Goal: Task Accomplishment & Management: Complete application form

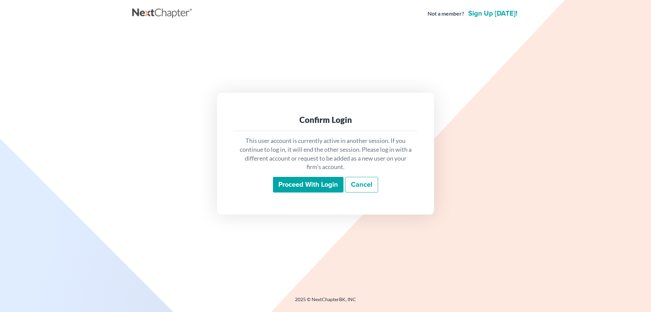
click at [301, 191] on input "Proceed with login" at bounding box center [308, 185] width 71 height 16
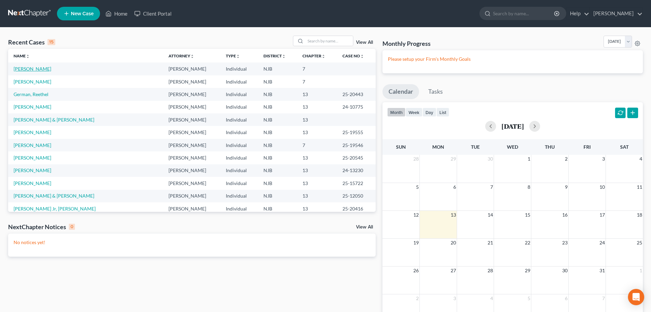
click at [28, 71] on link "Fowler, Melissa" at bounding box center [33, 69] width 38 height 6
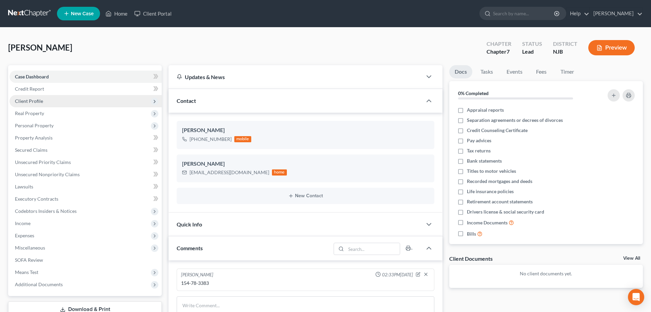
click at [36, 102] on span "Client Profile" at bounding box center [29, 101] width 28 height 6
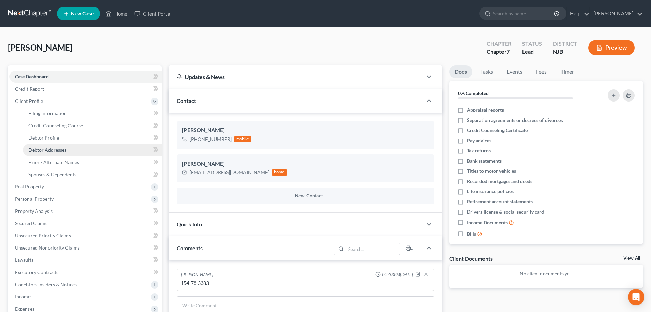
click at [48, 150] on span "Debtor Addresses" at bounding box center [47, 150] width 38 height 6
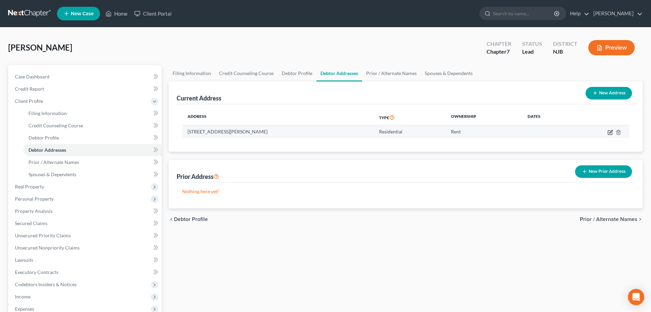
click at [613, 131] on icon "button" at bounding box center [610, 132] width 5 height 5
select select "33"
select select "4"
select select "0"
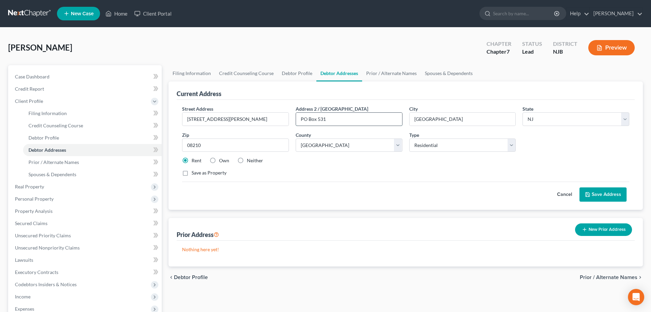
drag, startPoint x: 342, startPoint y: 120, endPoint x: 304, endPoint y: 116, distance: 38.3
click at [303, 116] on input "PO Box 531" at bounding box center [349, 119] width 106 height 13
drag, startPoint x: 332, startPoint y: 116, endPoint x: 300, endPoint y: 118, distance: 31.6
click at [300, 118] on input "PO Box 531" at bounding box center [349, 119] width 106 height 13
click at [598, 192] on button "Save Address" at bounding box center [602, 194] width 47 height 14
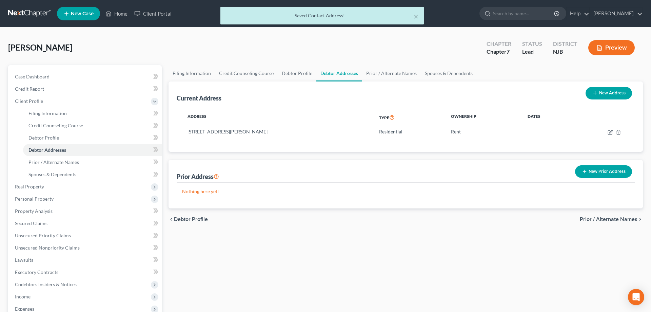
click at [268, 256] on div "Filing Information Credit Counseling Course Debtor Profile Debtor Addresses Pri…" at bounding box center [405, 236] width 481 height 343
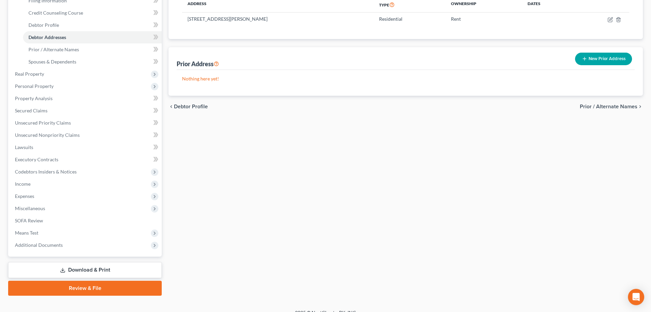
scroll to position [121, 0]
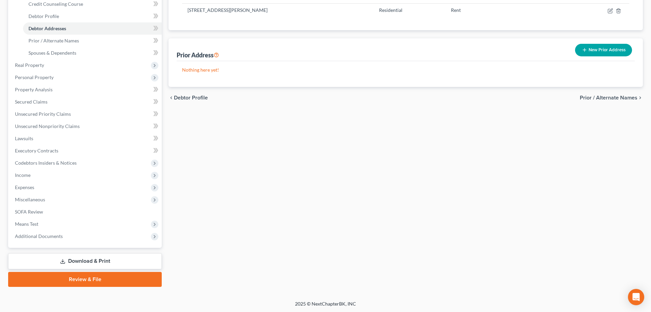
click at [87, 280] on link "Review & File" at bounding box center [85, 279] width 154 height 15
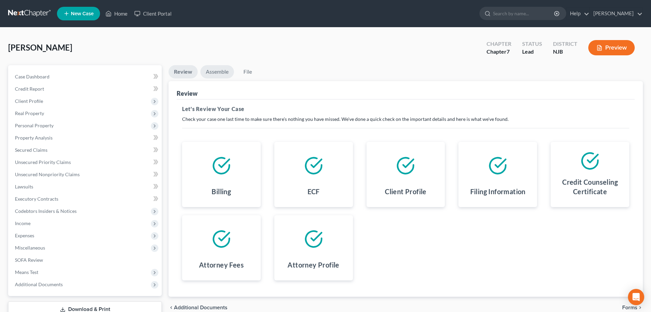
click at [215, 71] on link "Assemble" at bounding box center [217, 71] width 34 height 13
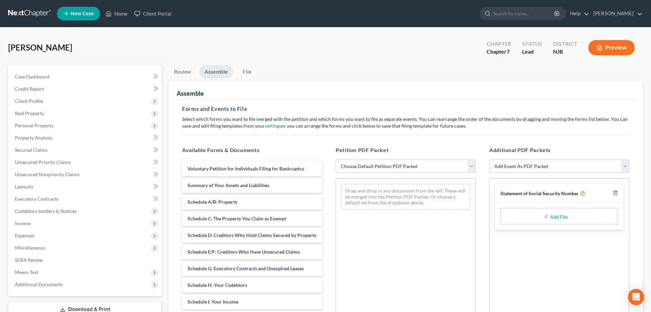
click at [336, 159] on select "Choose Default Petition PDF Packet Complete Bankruptcy Petition (all forms and …" at bounding box center [406, 166] width 140 height 14
select select "0"
click option "Complete Bankruptcy Petition (all forms and schedules)" at bounding box center [0, 0] width 0 height 0
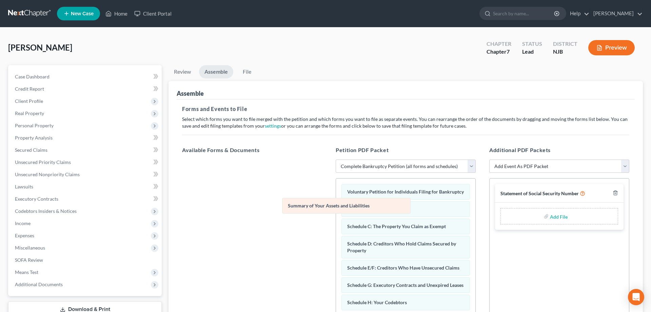
drag, startPoint x: 379, startPoint y: 209, endPoint x: 278, endPoint y: 206, distance: 101.4
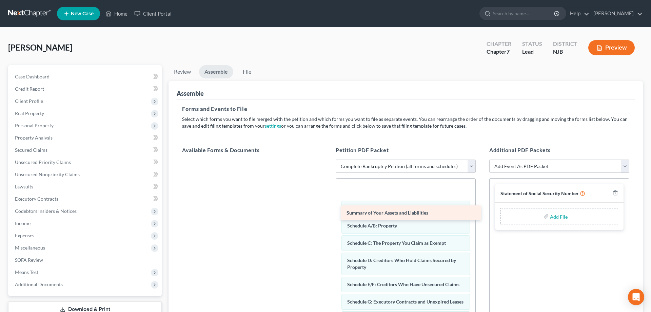
drag, startPoint x: 313, startPoint y: 169, endPoint x: 472, endPoint y: 214, distance: 165.1
click at [328, 159] on div "Summary of Your Assets and Liabilities Summary of Your Assets and Liabilities" at bounding box center [252, 159] width 151 height 0
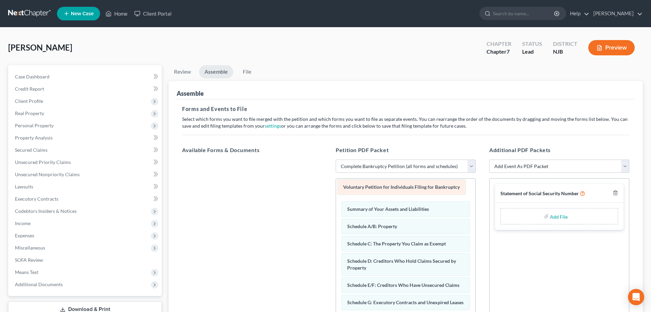
drag, startPoint x: 411, startPoint y: 209, endPoint x: 407, endPoint y: 185, distance: 24.1
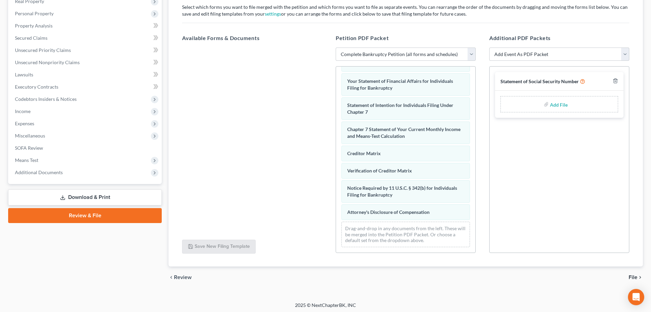
scroll to position [114, 0]
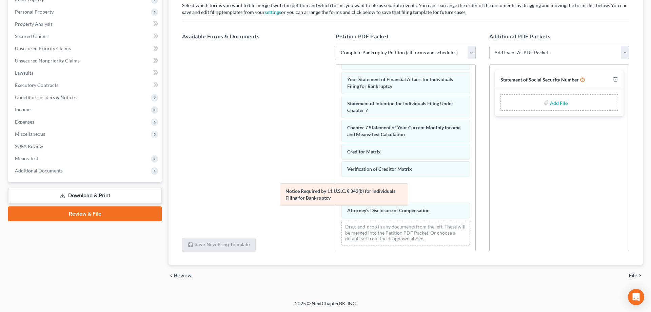
drag, startPoint x: 373, startPoint y: 186, endPoint x: 233, endPoint y: 194, distance: 140.2
click at [336, 194] on div "Notice Required by 11 U.S.C. § 342(b) for Individuals Filing for Bankruptcy Vol…" at bounding box center [405, 59] width 139 height 381
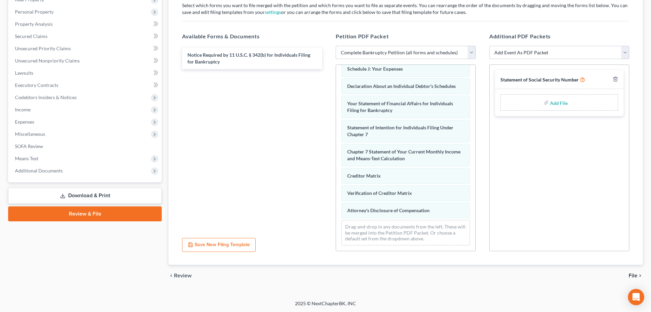
scroll to position [0, 0]
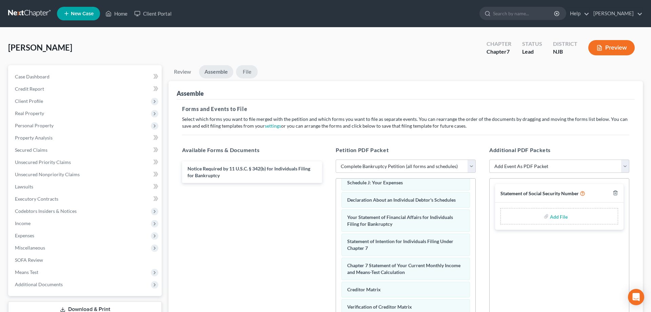
click at [248, 71] on link "File" at bounding box center [247, 71] width 22 height 13
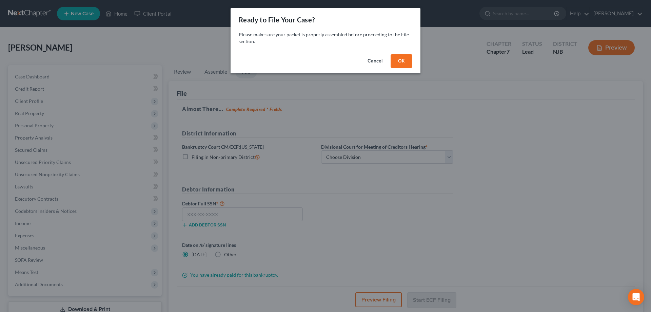
click at [402, 63] on button "OK" at bounding box center [402, 61] width 22 height 14
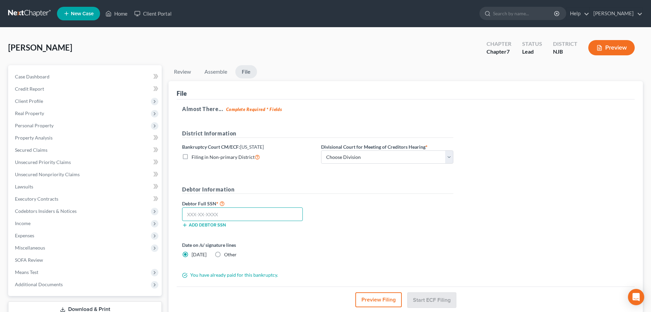
click at [222, 213] on input "text" at bounding box center [242, 214] width 121 height 14
type input "154-78-3383"
click at [321, 150] on select "Choose Division Camden Camden/Trenton Newark Trenton" at bounding box center [387, 157] width 132 height 14
click option "Camden/Trenton" at bounding box center [0, 0] width 0 height 0
select select "1"
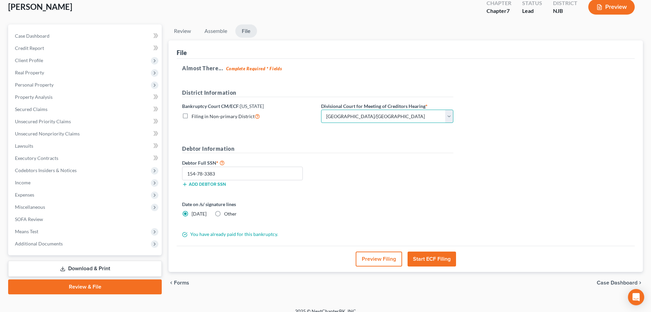
scroll to position [48, 0]
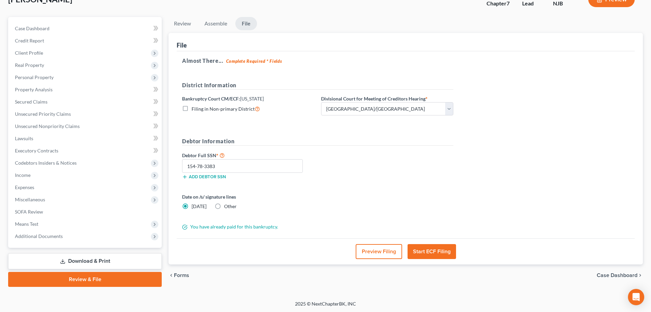
click at [440, 252] on button "Start ECF Filing" at bounding box center [432, 251] width 48 height 15
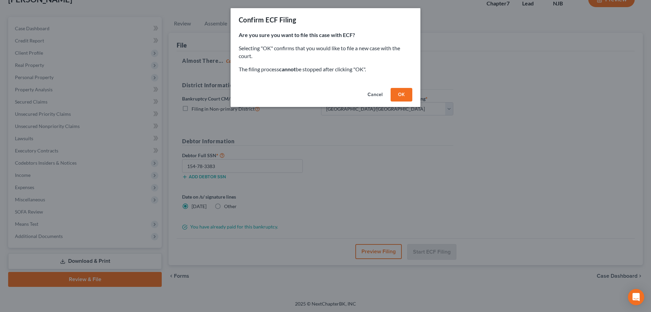
click at [401, 96] on button "OK" at bounding box center [402, 95] width 22 height 14
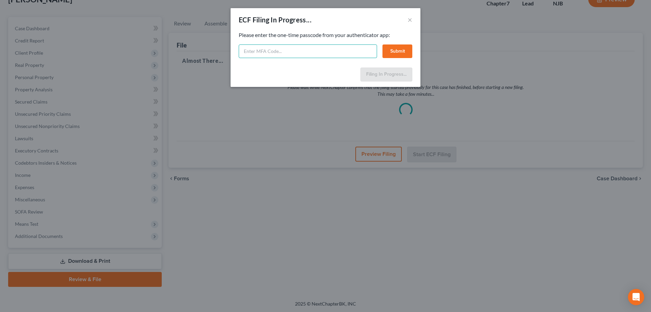
click at [315, 56] on input "text" at bounding box center [308, 51] width 138 height 14
type input "440642"
click at [402, 49] on button "Submit" at bounding box center [397, 51] width 30 height 14
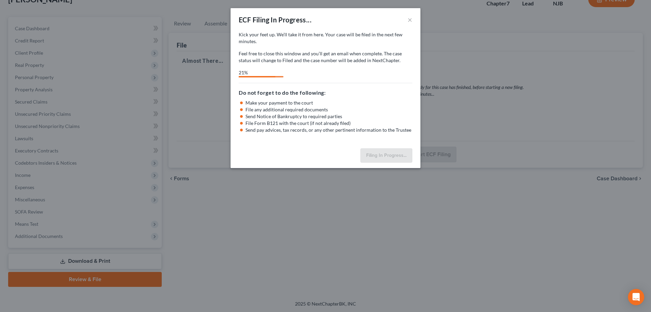
select select "1"
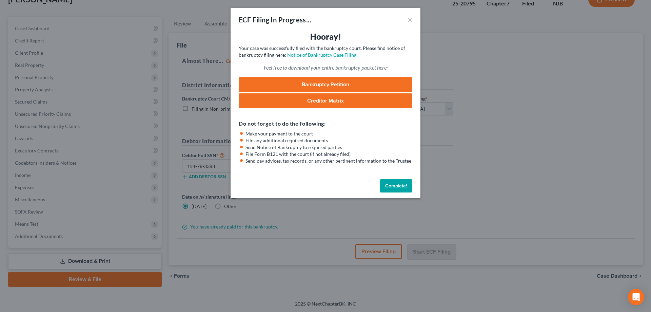
click at [322, 85] on link "Bankruptcy Petition" at bounding box center [326, 84] width 174 height 15
